Goal: Find specific page/section: Find specific page/section

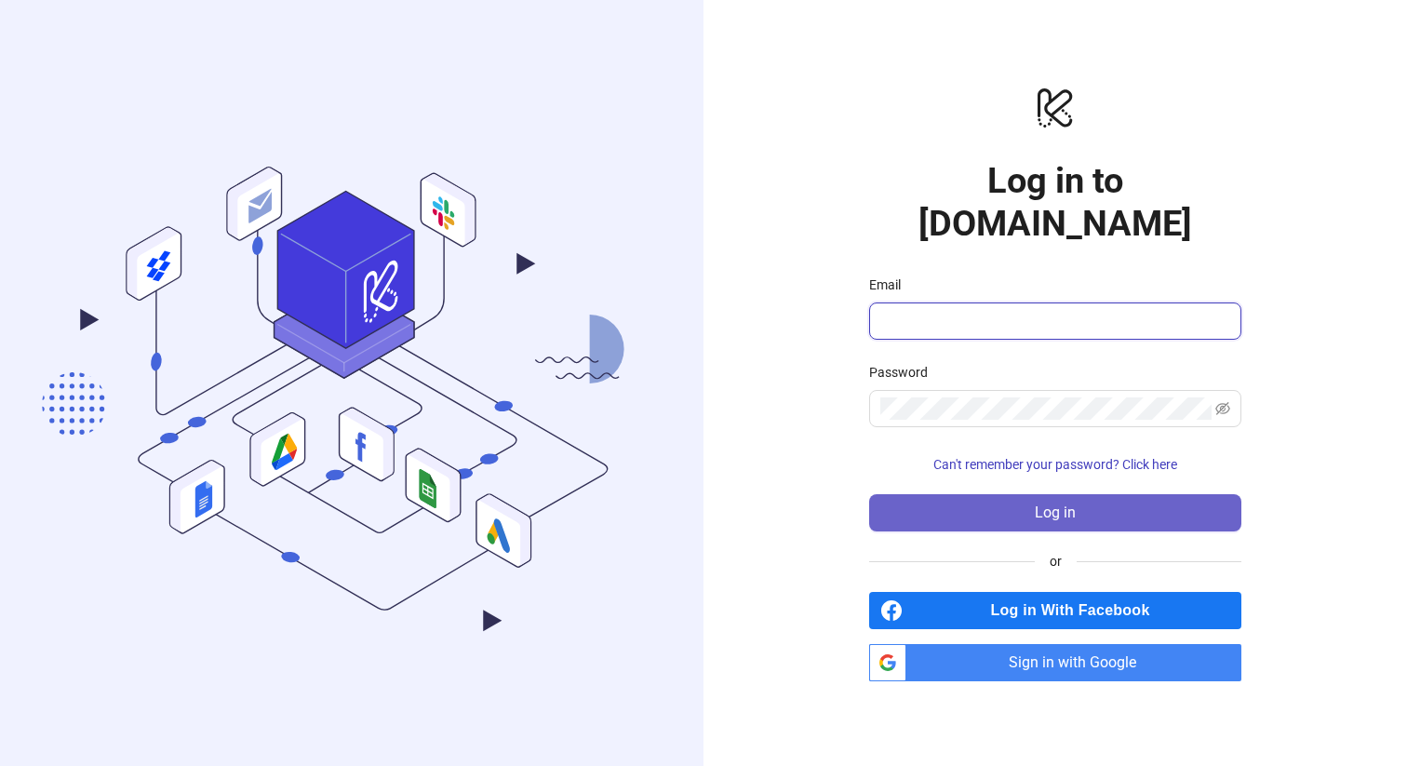
type input "**********"
click at [999, 494] on button "Log in" at bounding box center [1055, 512] width 372 height 37
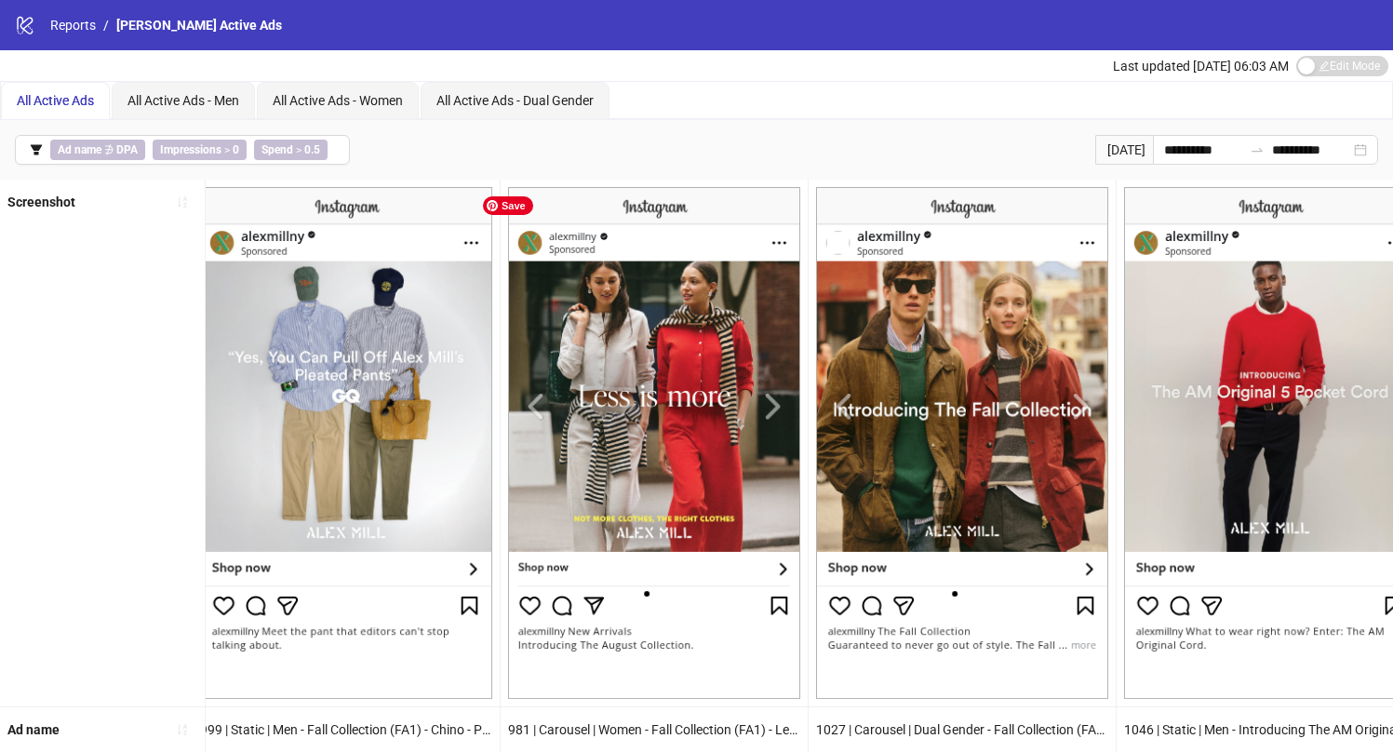
scroll to position [0, 1262]
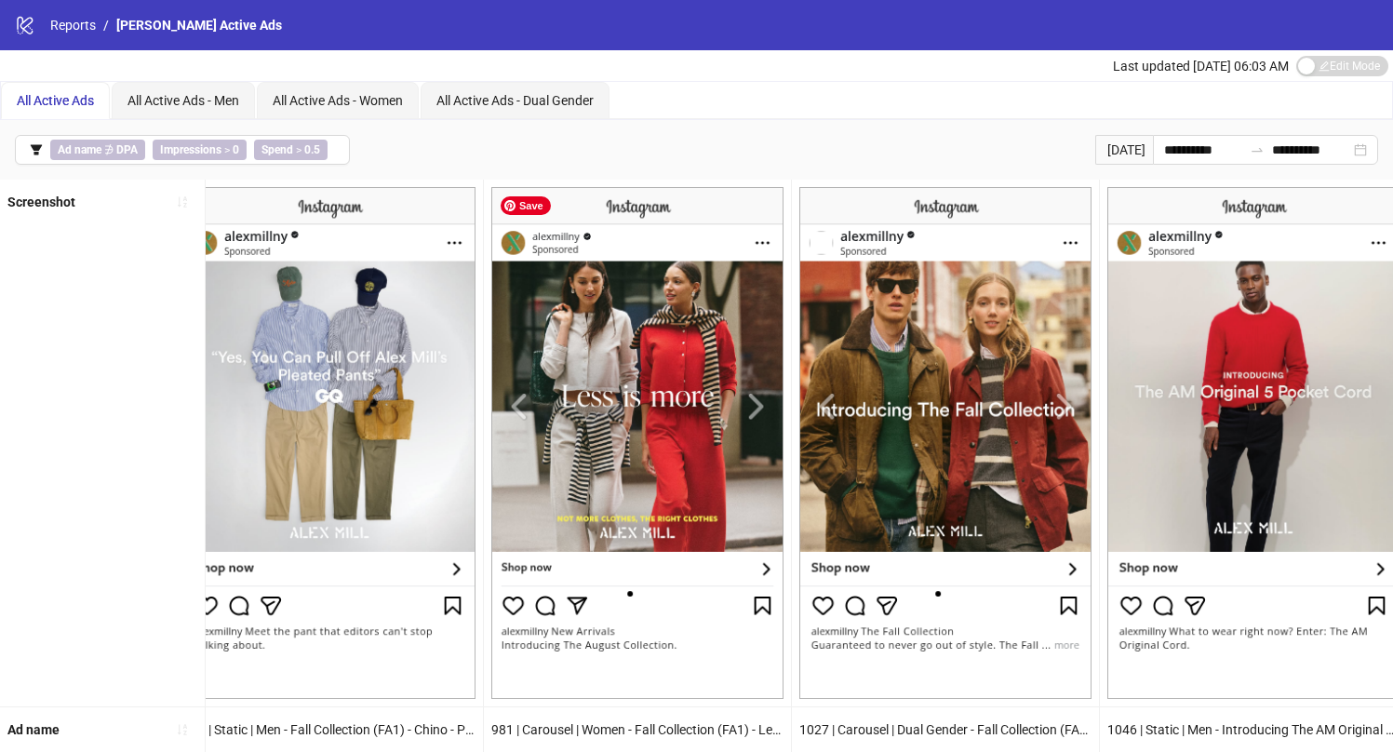
click at [754, 405] on img at bounding box center [637, 443] width 292 height 512
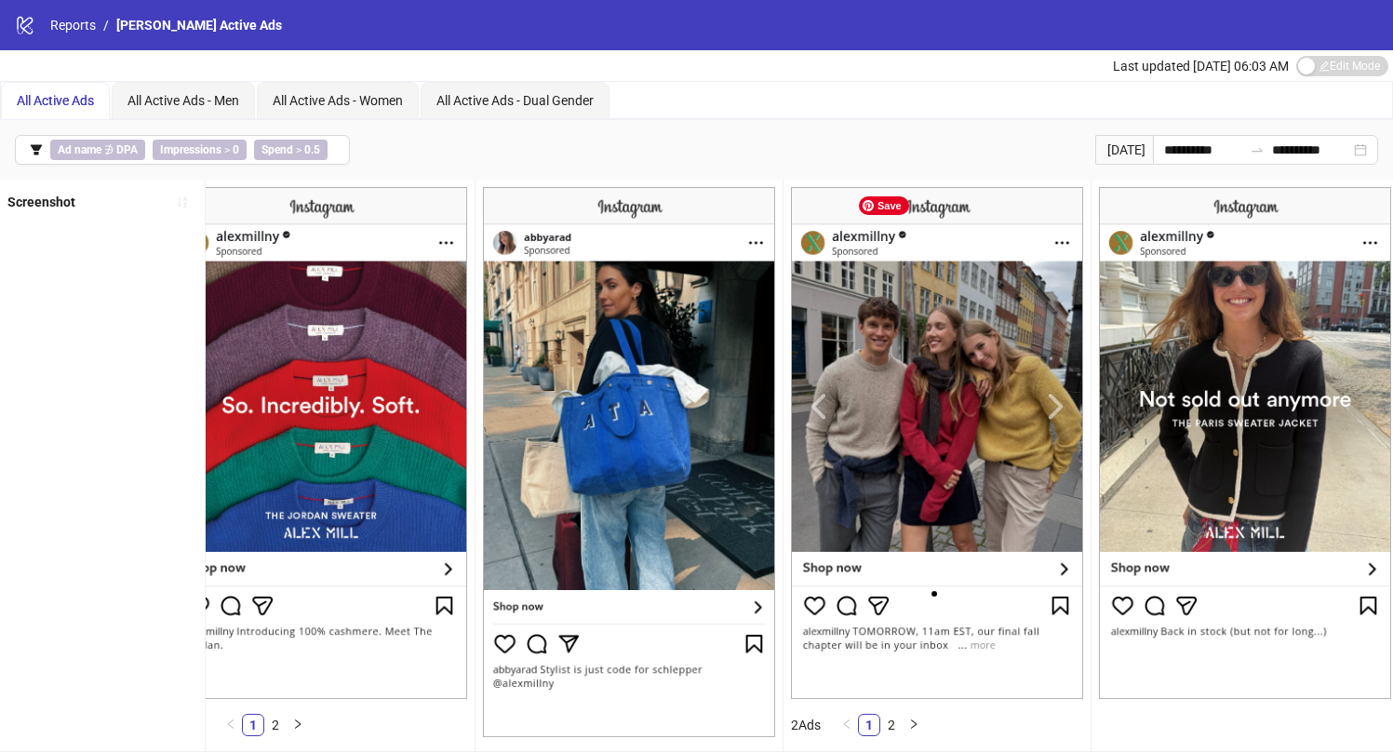
scroll to position [0, 4973]
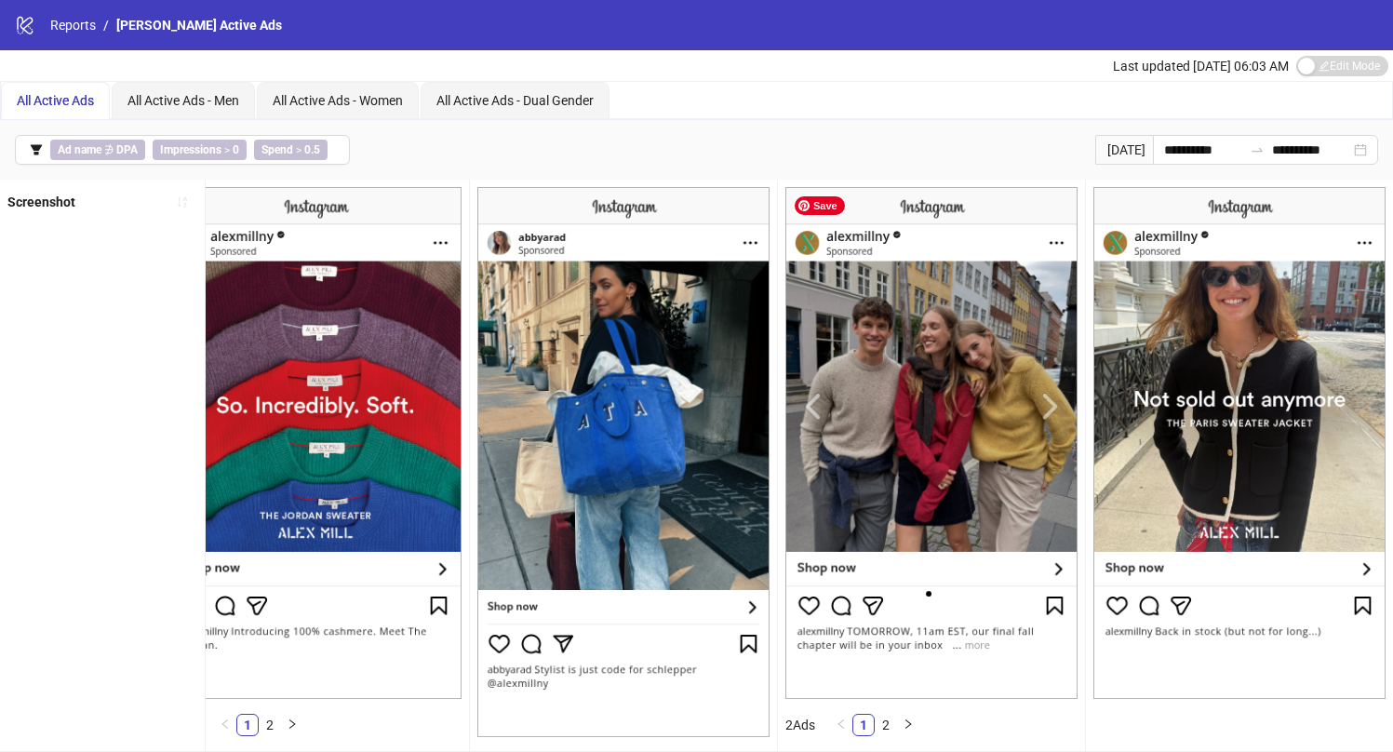
click at [935, 545] on img at bounding box center [932, 443] width 292 height 512
click at [935, 480] on img at bounding box center [932, 443] width 292 height 512
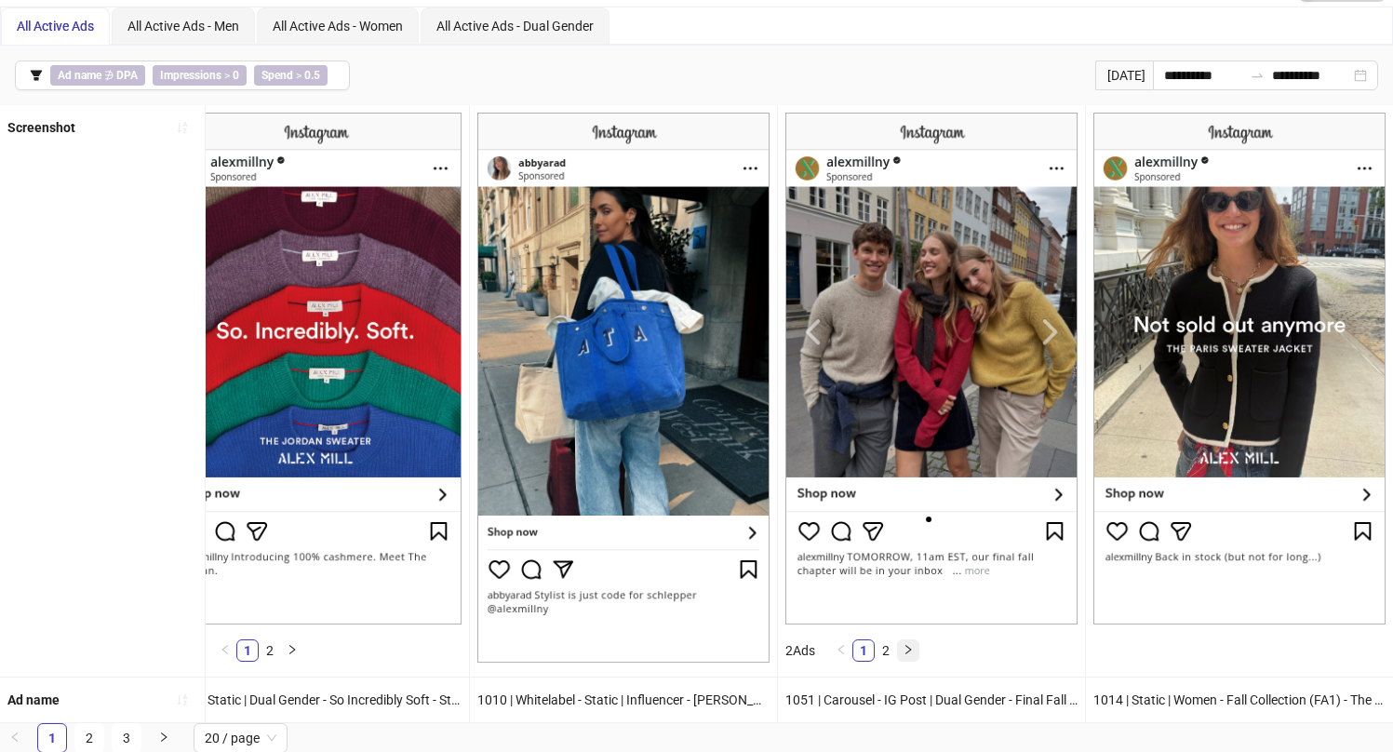
click at [908, 650] on icon "right" at bounding box center [908, 649] width 11 height 11
click at [861, 653] on link "1" at bounding box center [864, 650] width 20 height 20
click at [889, 652] on link "2" at bounding box center [886, 650] width 20 height 20
click at [856, 648] on link "1" at bounding box center [864, 650] width 20 height 20
click at [884, 649] on link "2" at bounding box center [886, 650] width 20 height 20
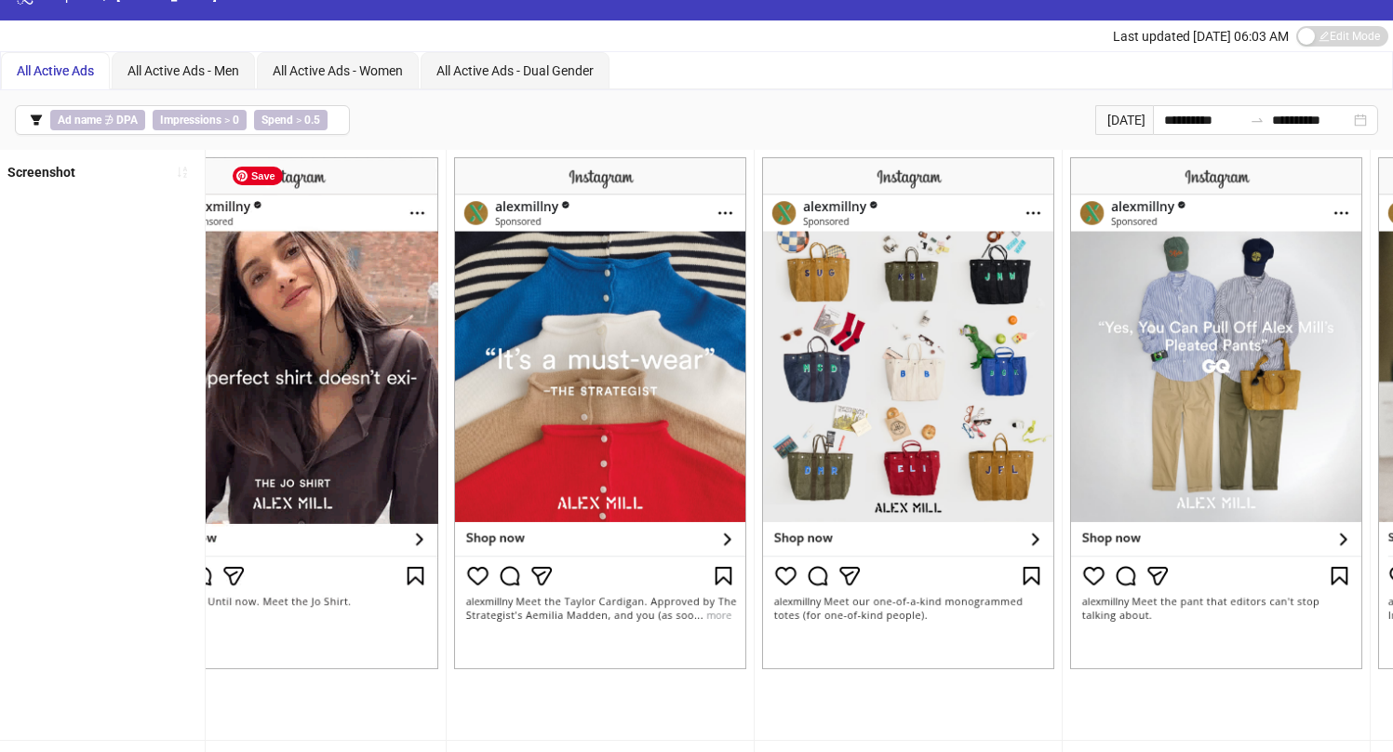
scroll to position [0, 0]
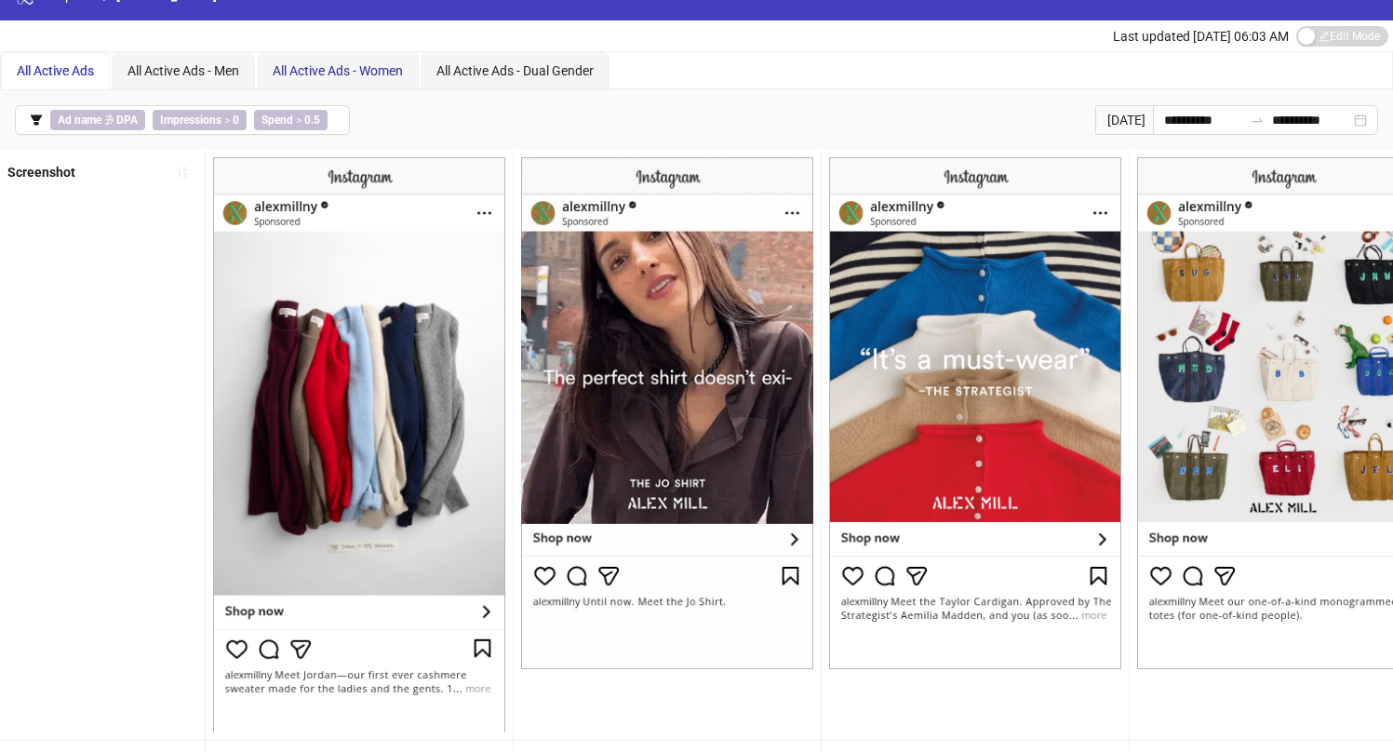
click at [343, 68] on span "All Active Ads - Women" at bounding box center [338, 70] width 130 height 15
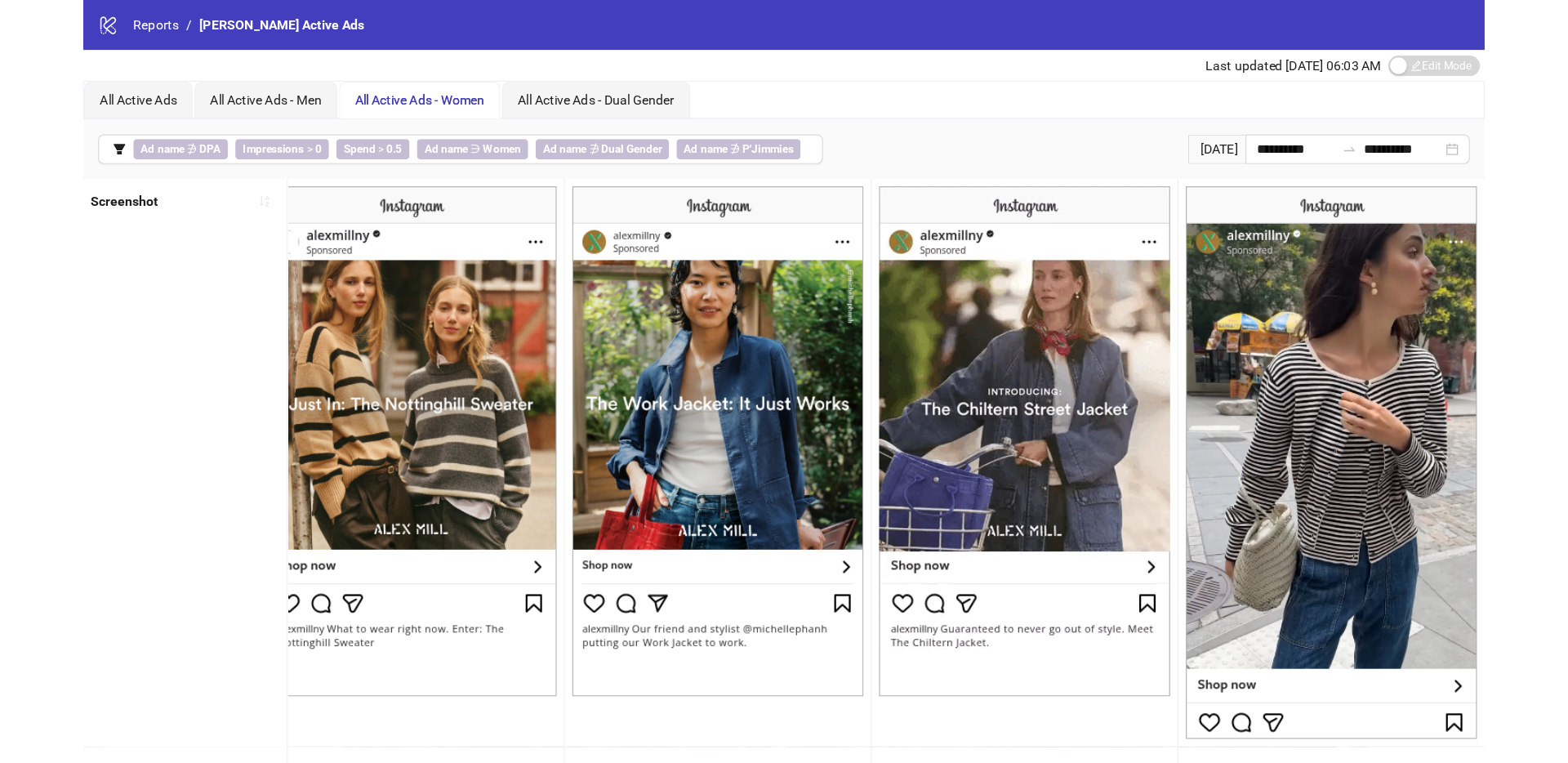
scroll to position [0, 4019]
